Goal: Transaction & Acquisition: Purchase product/service

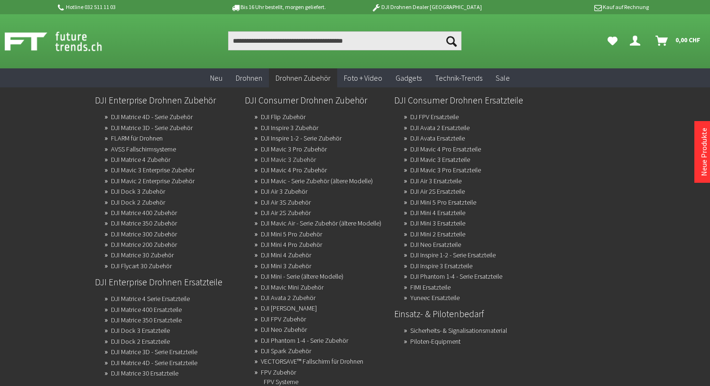
click at [304, 159] on link "DJI Mavic 3 Zubehör" at bounding box center [288, 159] width 55 height 13
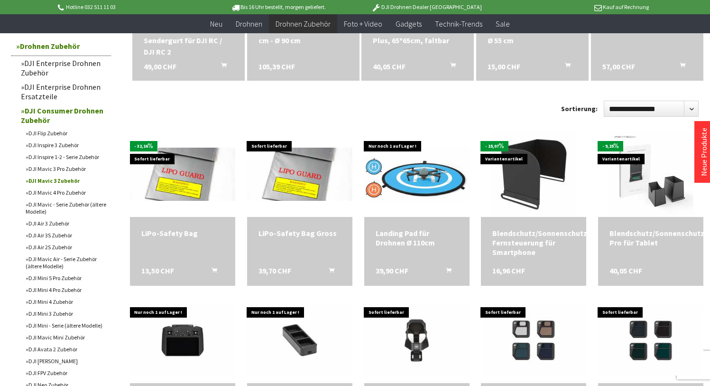
scroll to position [233, 0]
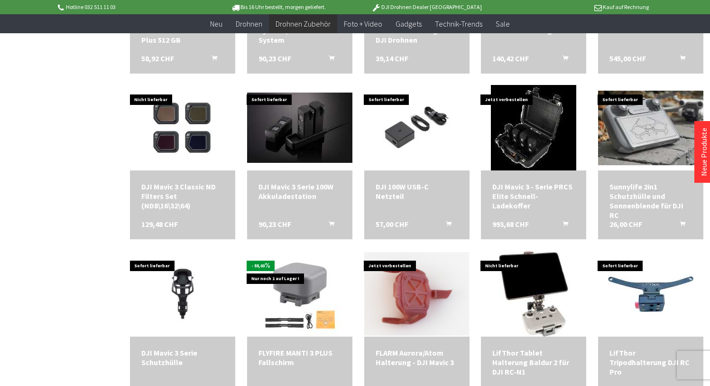
scroll to position [1109, 0]
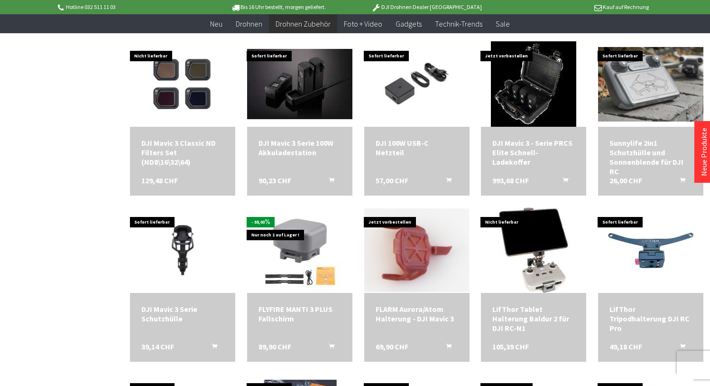
scroll to position [1156, 0]
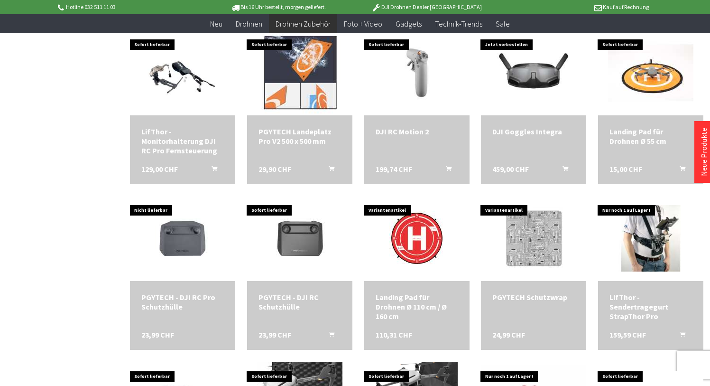
scroll to position [1495, 0]
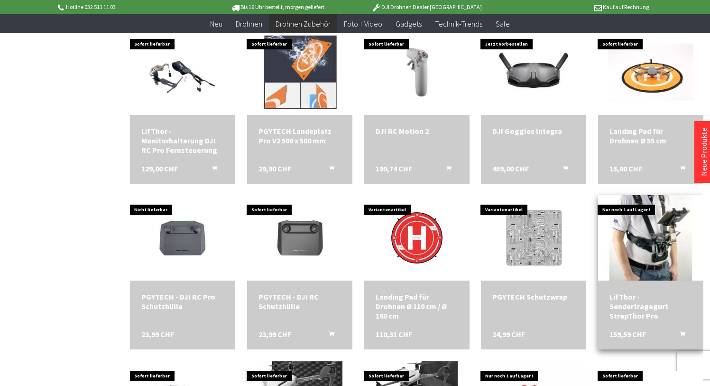
click at [643, 236] on img at bounding box center [651, 237] width 148 height 93
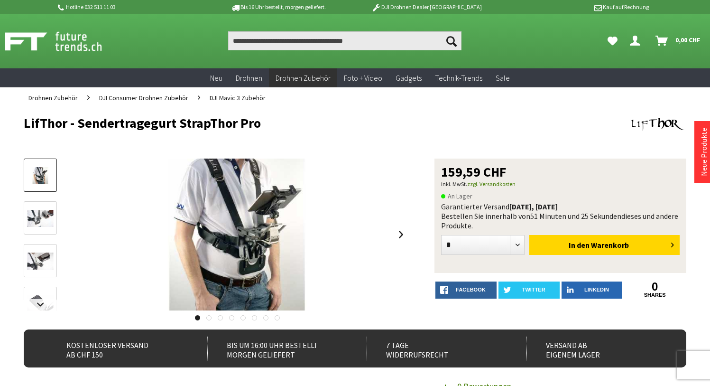
click at [48, 219] on img at bounding box center [41, 219] width 28 height 18
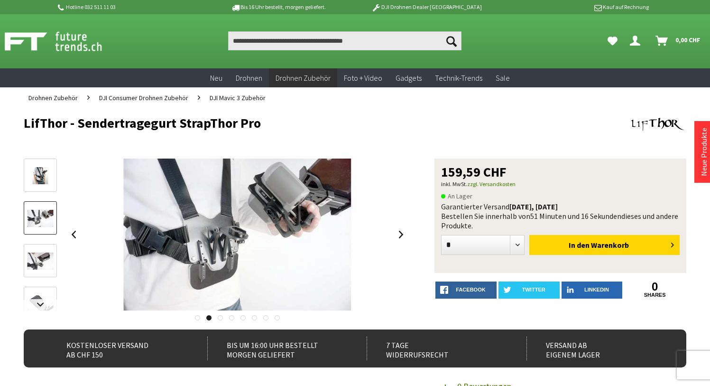
click at [47, 259] on img at bounding box center [41, 261] width 28 height 18
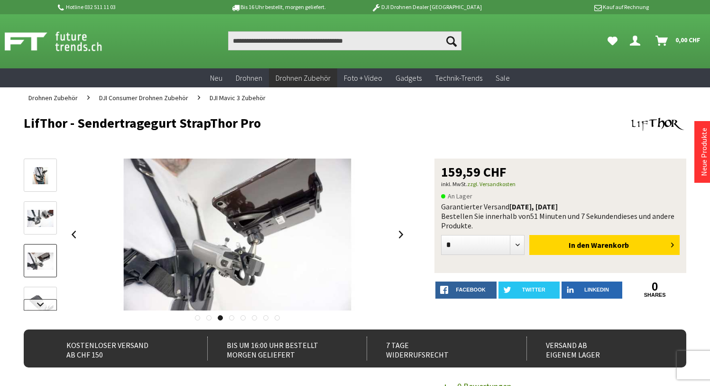
click at [40, 302] on link at bounding box center [40, 304] width 33 height 11
click at [46, 270] on img at bounding box center [41, 271] width 28 height 18
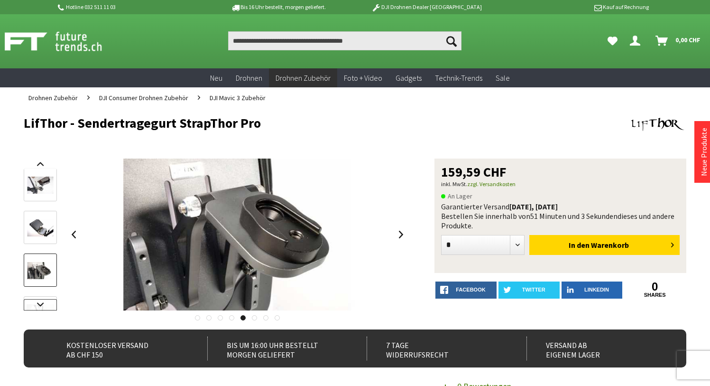
click at [41, 299] on link at bounding box center [40, 304] width 33 height 11
click at [44, 282] on img at bounding box center [41, 280] width 28 height 28
